Goal: Find specific page/section: Find specific page/section

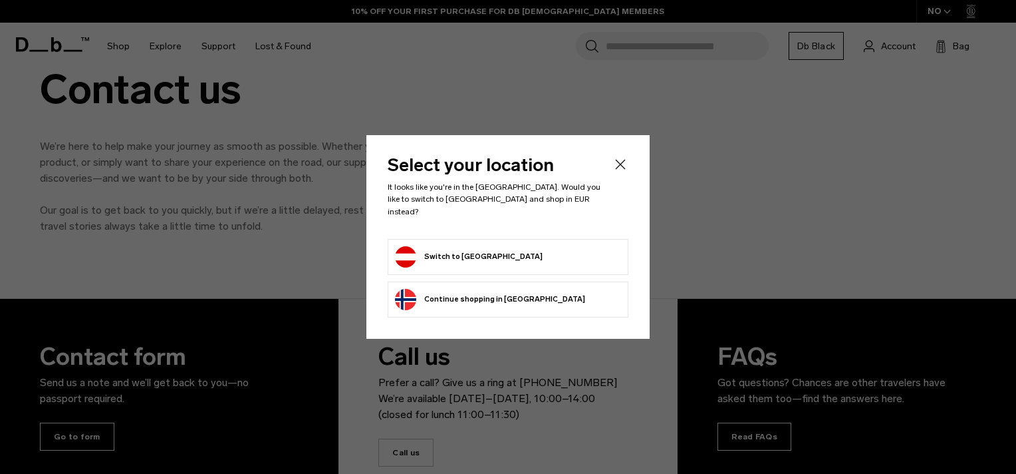
scroll to position [67, 0]
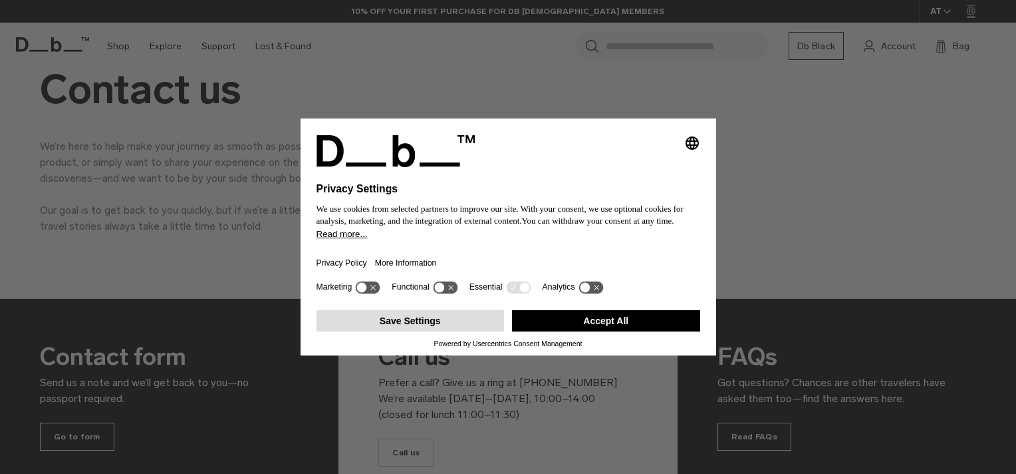
click at [442, 319] on button "Save Settings" at bounding box center [411, 320] width 188 height 21
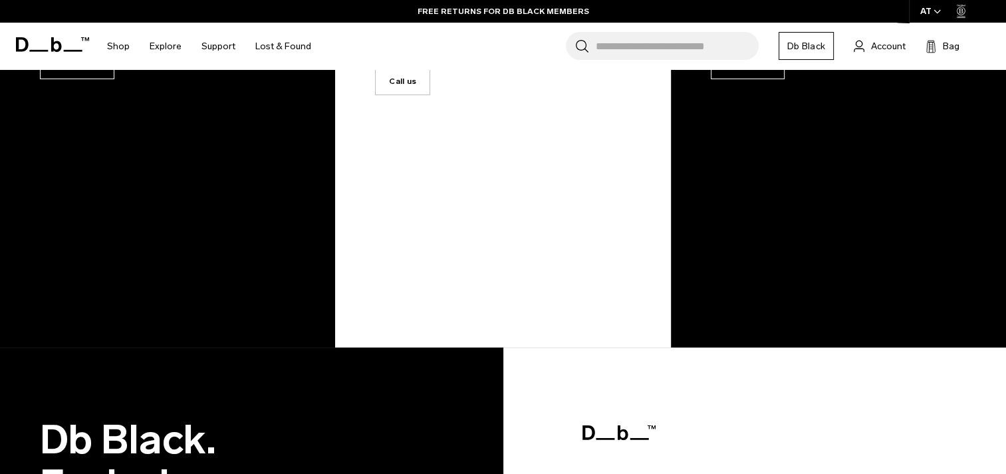
scroll to position [371, 0]
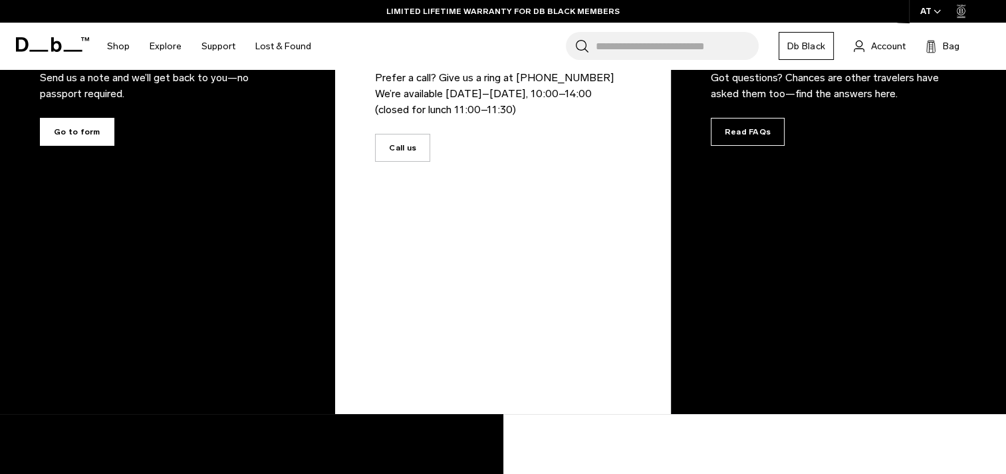
click at [80, 131] on span "Go to form" at bounding box center [77, 132] width 74 height 28
